Goal: Information Seeking & Learning: Learn about a topic

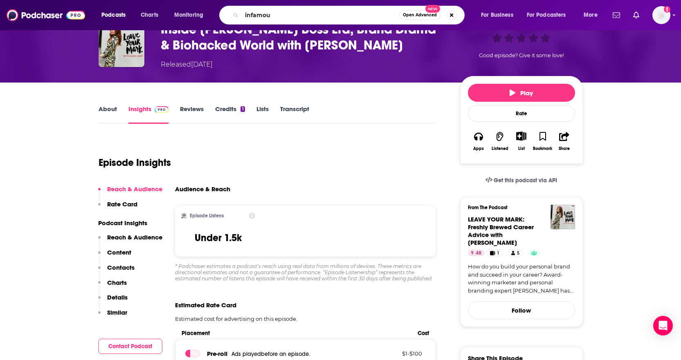
type input "infamous"
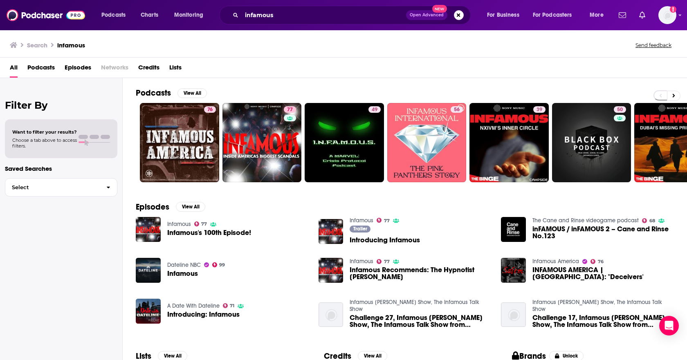
click at [448, 63] on div "All Podcasts Episodes Networks Credits Lists" at bounding box center [345, 69] width 670 height 17
click at [672, 96] on icon at bounding box center [673, 96] width 3 height 6
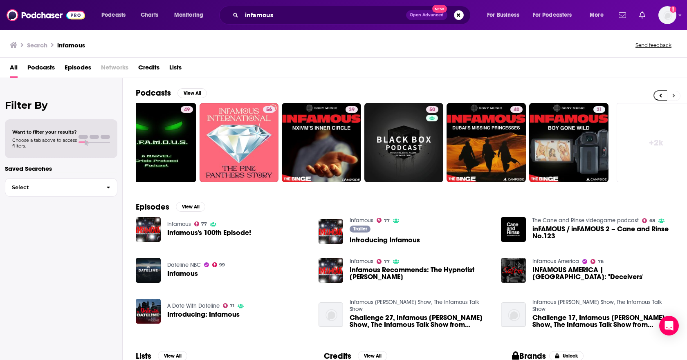
scroll to position [0, 200]
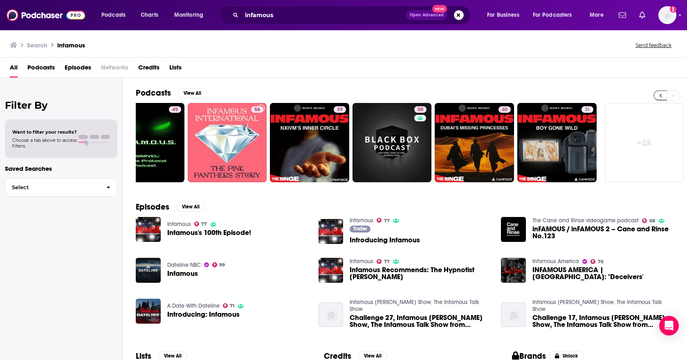
click at [663, 97] on button at bounding box center [659, 95] width 13 height 10
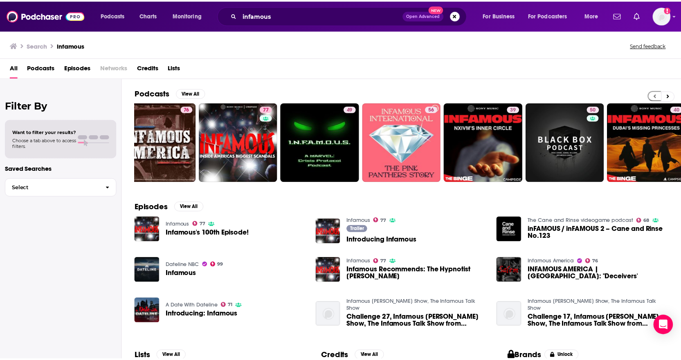
scroll to position [0, 0]
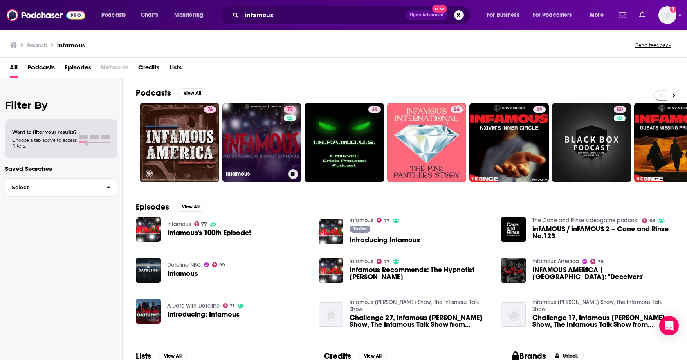
click at [273, 135] on link "77 Infamous" at bounding box center [261, 142] width 79 height 79
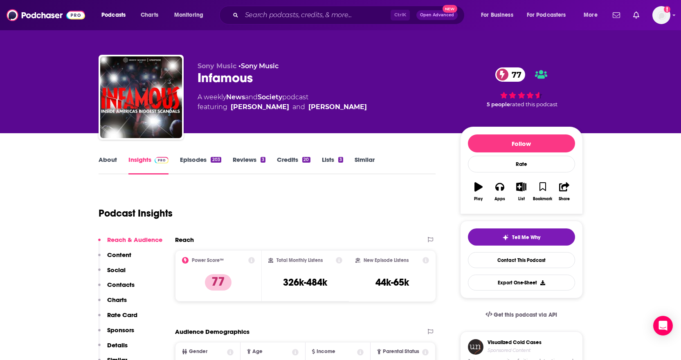
click at [253, 198] on div "Podcast Insights" at bounding box center [264, 209] width 331 height 42
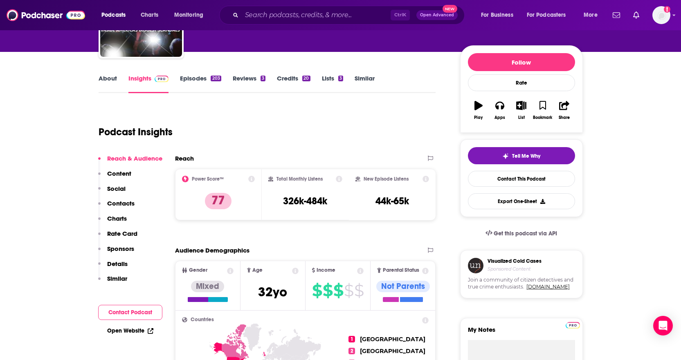
scroll to position [57, 0]
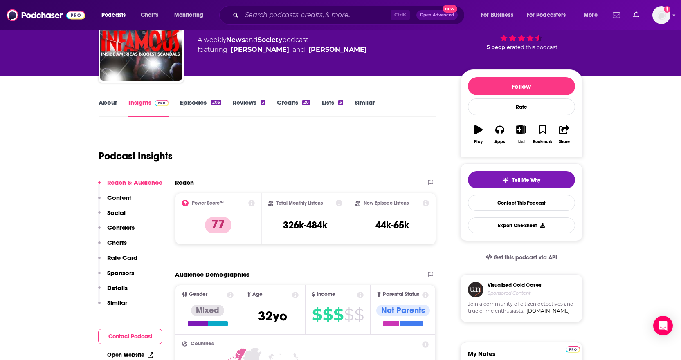
click at [194, 109] on link "Episodes 203" at bounding box center [200, 108] width 41 height 19
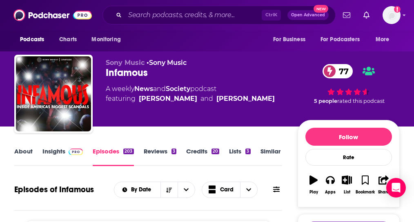
click at [23, 159] on link "About" at bounding box center [23, 157] width 18 height 19
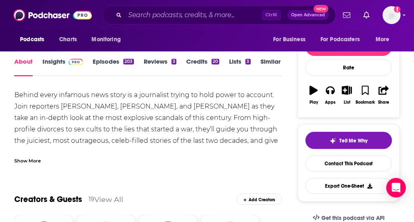
scroll to position [98, 0]
